Goal: Task Accomplishment & Management: Manage account settings

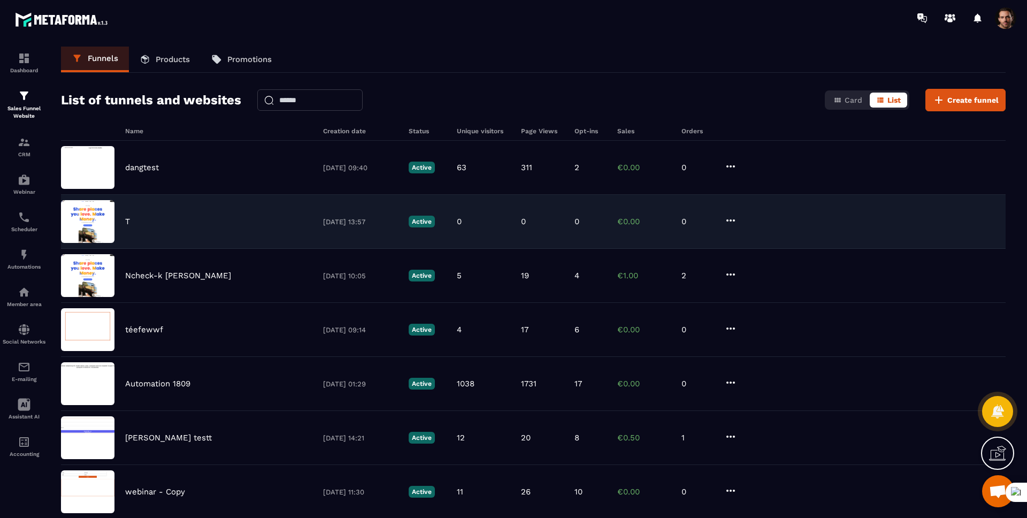
click at [169, 217] on div "T" at bounding box center [218, 222] width 187 height 10
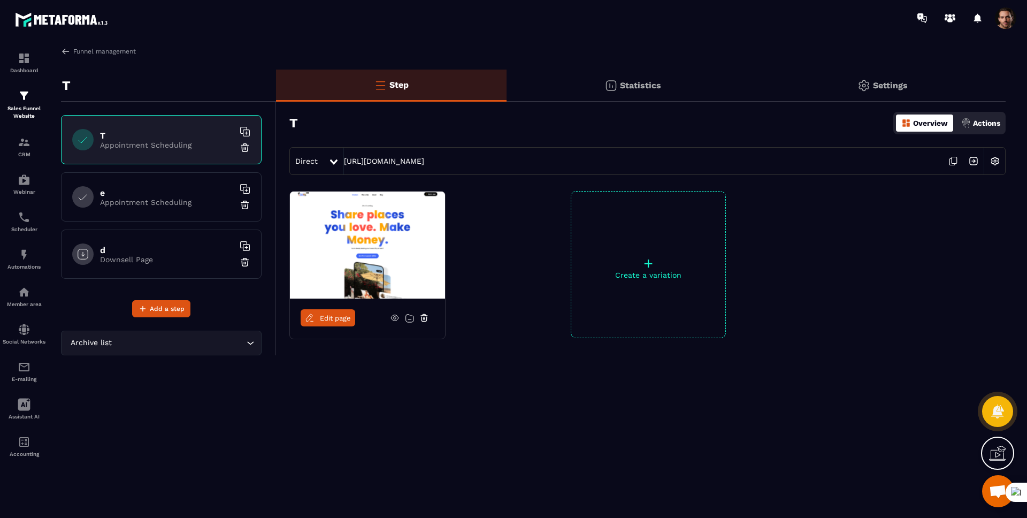
click at [1005, 17] on span at bounding box center [1005, 17] width 21 height 21
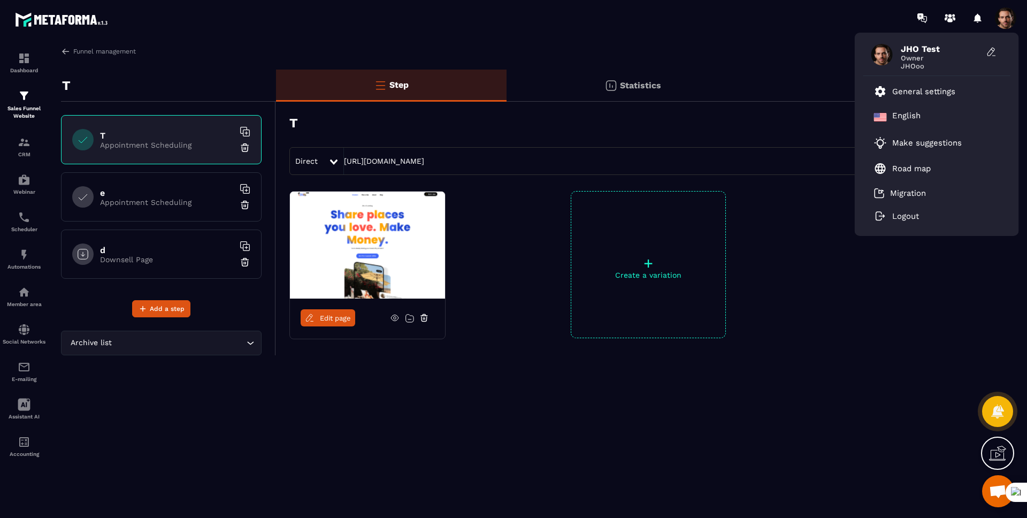
click at [1005, 17] on span at bounding box center [1005, 17] width 21 height 21
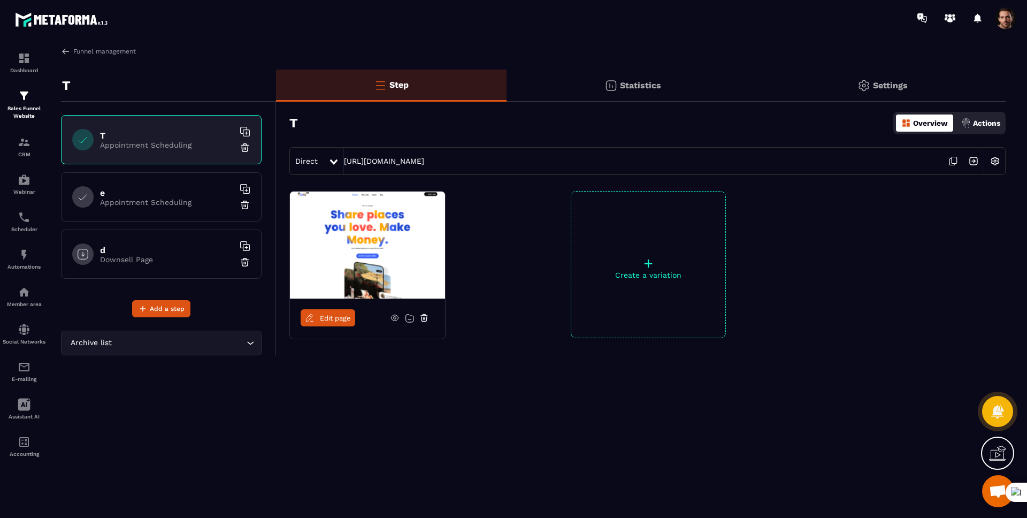
click at [1002, 22] on span at bounding box center [1005, 17] width 21 height 21
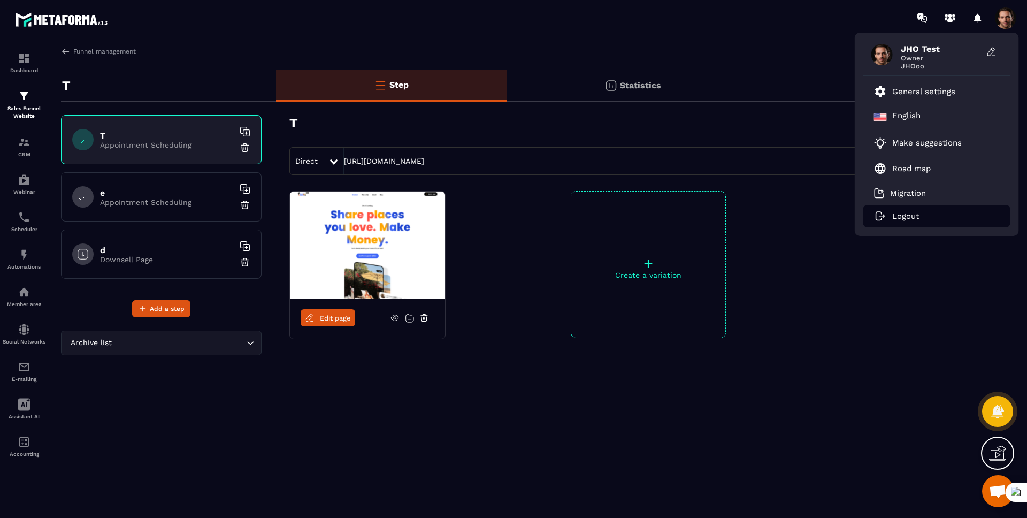
click at [906, 215] on p "Logout" at bounding box center [905, 216] width 27 height 10
